Goal: Information Seeking & Learning: Learn about a topic

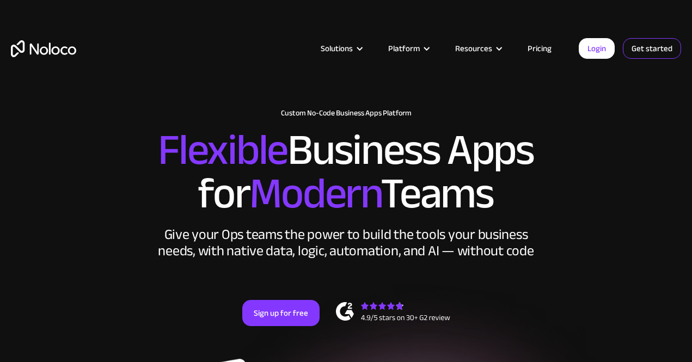
click at [641, 51] on link "Get started" at bounding box center [652, 48] width 58 height 21
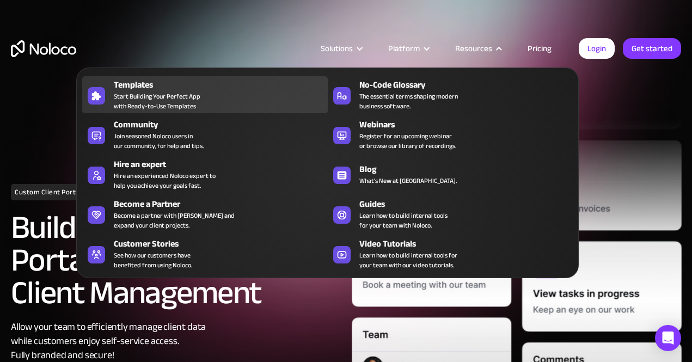
click at [161, 97] on span "Start Building Your Perfect App with Ready-to-Use Templates" at bounding box center [157, 102] width 87 height 20
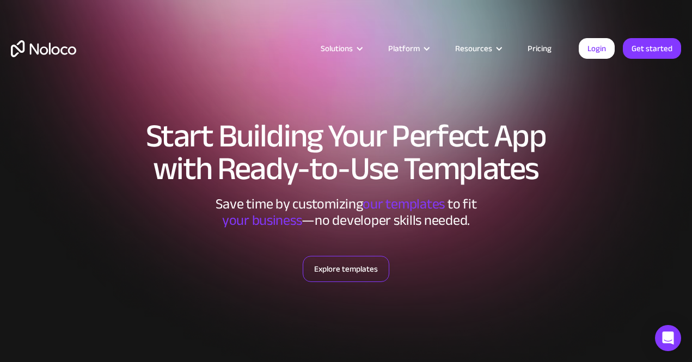
click at [345, 276] on link "Explore templates" at bounding box center [346, 269] width 87 height 26
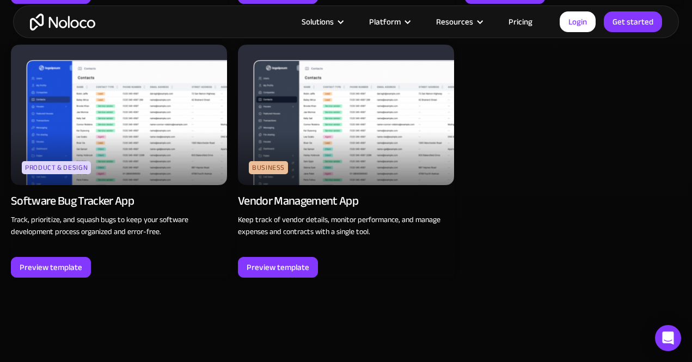
scroll to position [3048, 0]
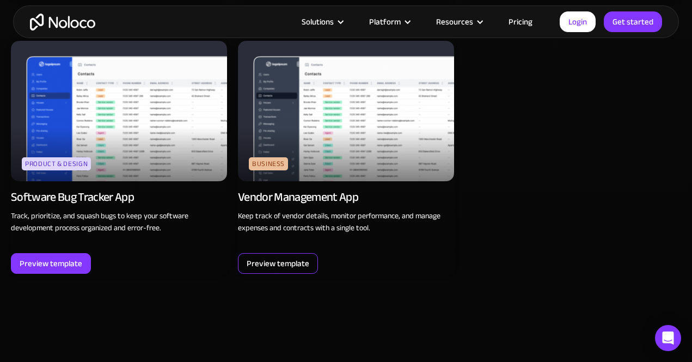
click at [296, 264] on div "Preview template" at bounding box center [278, 264] width 63 height 14
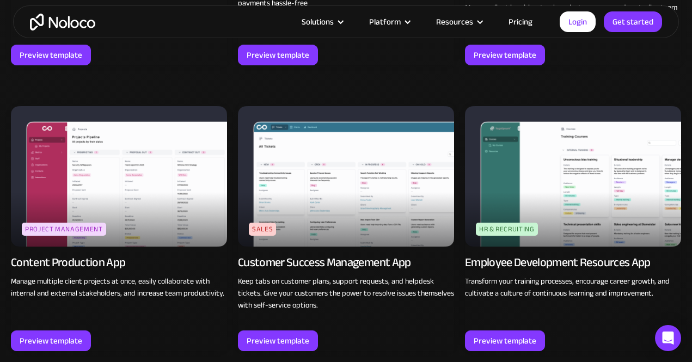
scroll to position [968, 0]
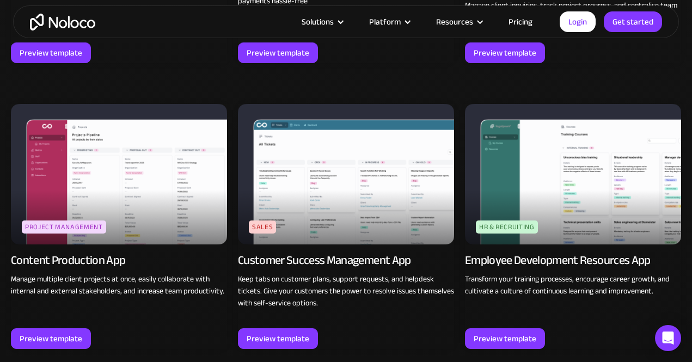
click at [550, 210] on img at bounding box center [573, 174] width 216 height 141
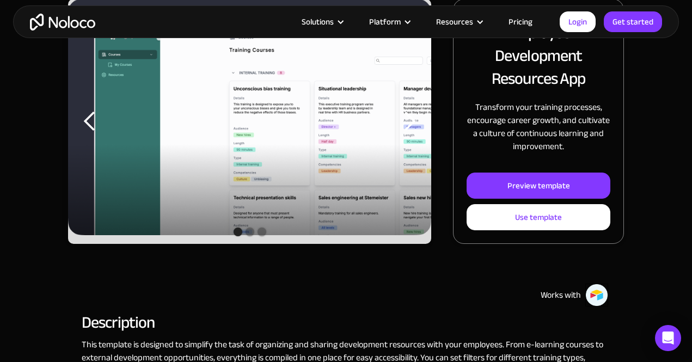
scroll to position [185, 0]
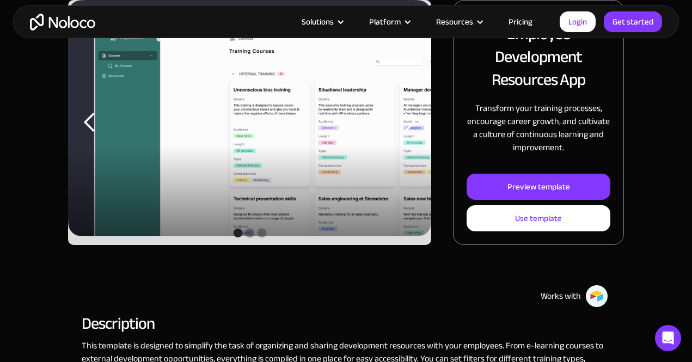
click at [409, 119] on div "next slide" at bounding box center [410, 123] width 22 height 22
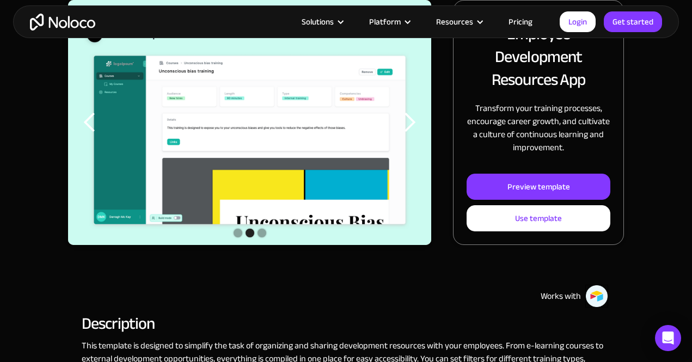
click at [409, 119] on div "next slide" at bounding box center [410, 123] width 22 height 22
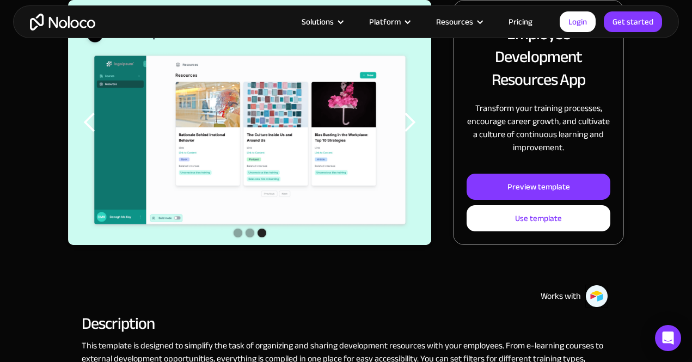
click at [409, 119] on div "next slide" at bounding box center [410, 123] width 22 height 22
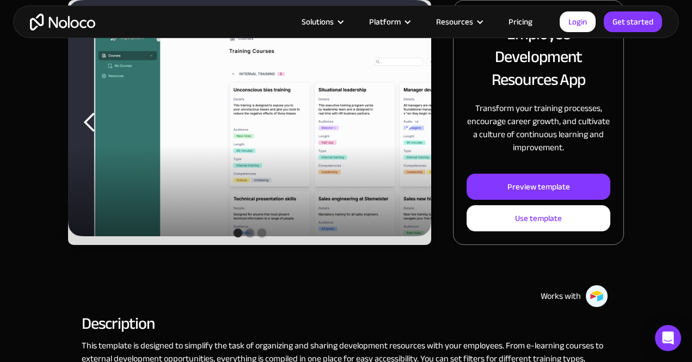
click at [409, 119] on div "next slide" at bounding box center [410, 123] width 22 height 22
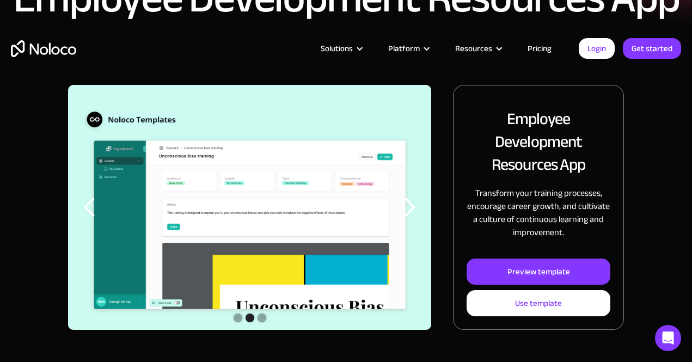
scroll to position [0, 0]
